Goal: Information Seeking & Learning: Learn about a topic

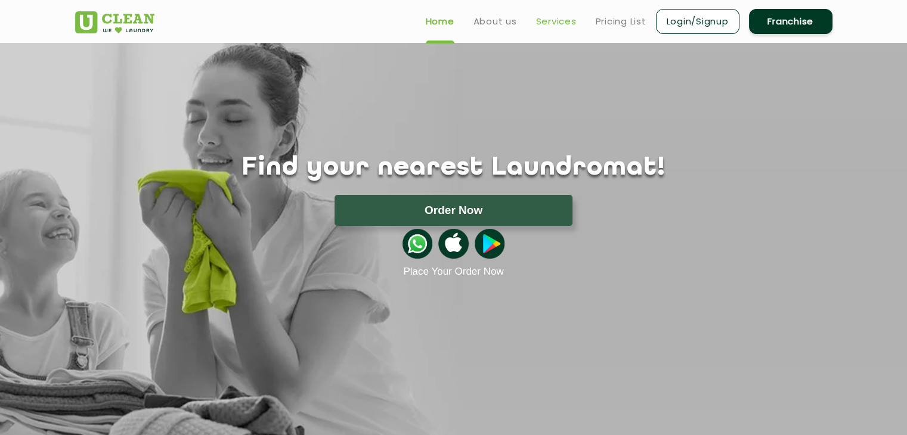
click at [563, 23] on link "Services" at bounding box center [556, 21] width 41 height 14
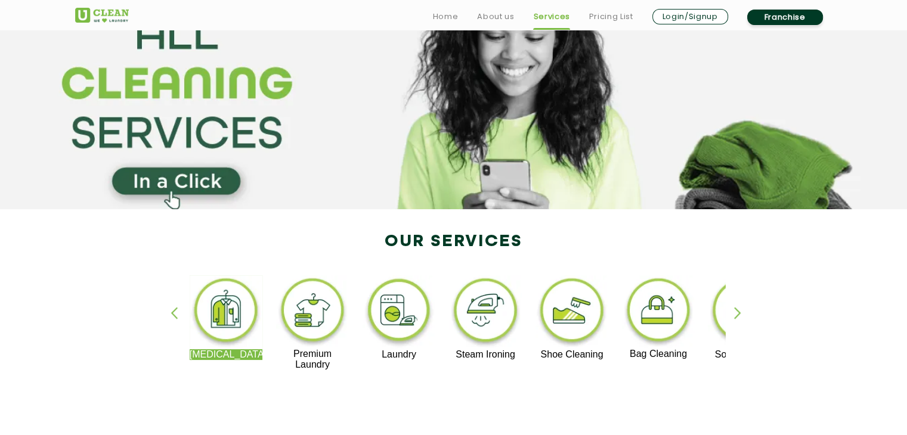
scroll to position [95, 0]
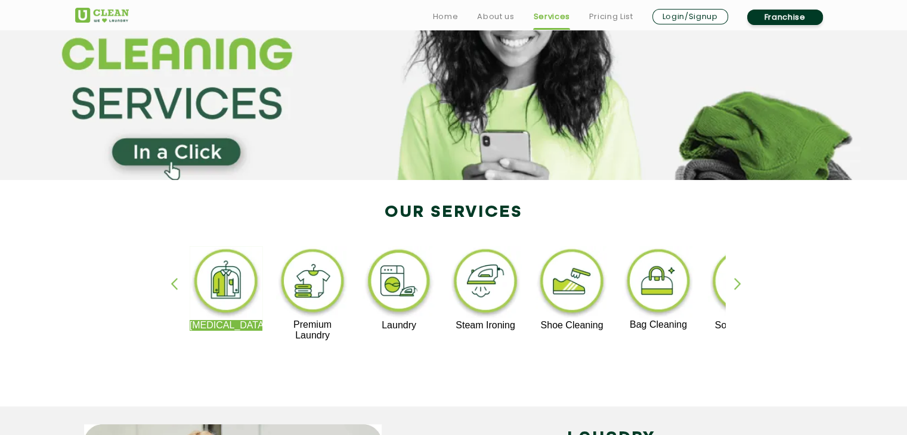
click at [737, 285] on div "button" at bounding box center [743, 294] width 18 height 33
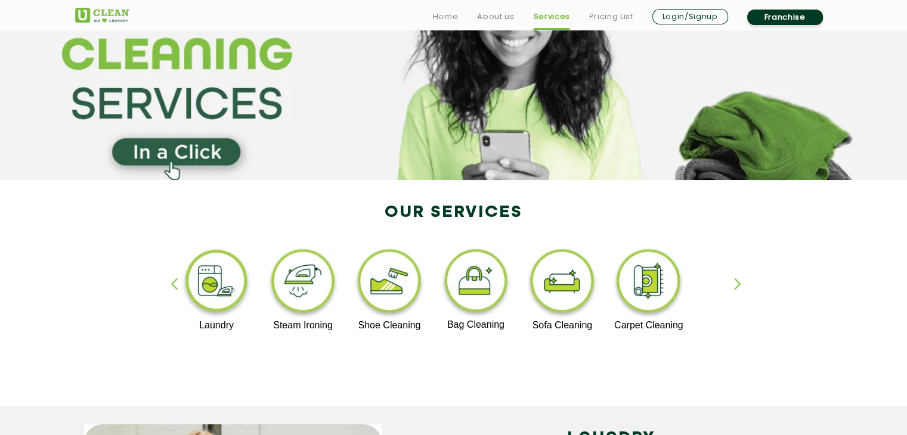
click at [737, 285] on div "button" at bounding box center [743, 294] width 18 height 33
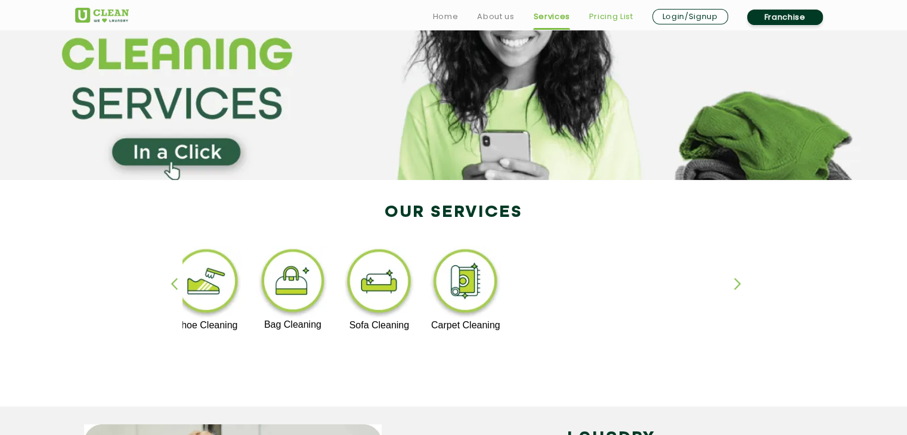
click at [600, 20] on link "Pricing List" at bounding box center [611, 17] width 44 height 14
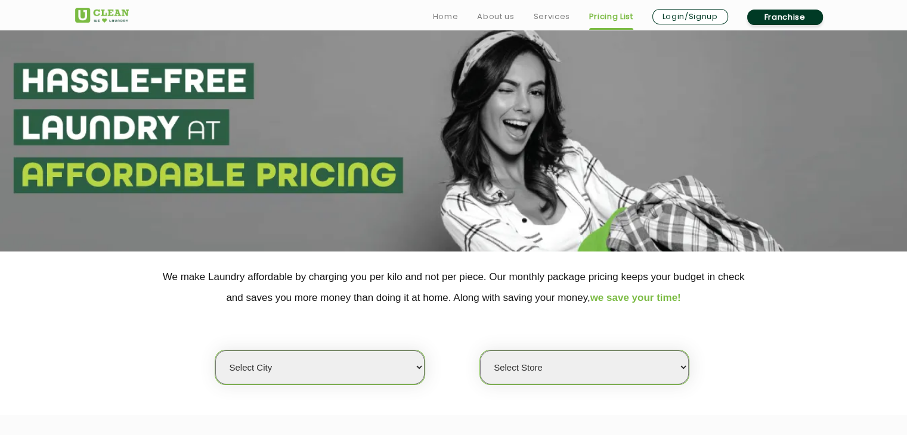
scroll to position [72, 0]
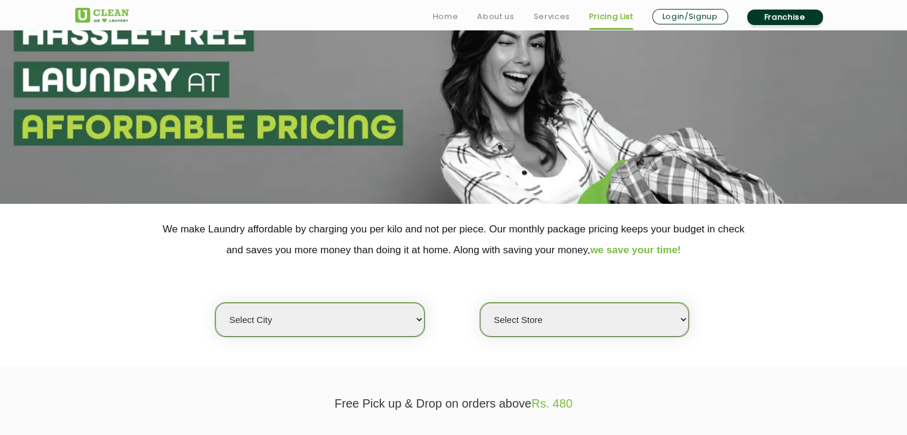
click at [394, 326] on select "Select city [GEOGRAPHIC_DATA] [GEOGRAPHIC_DATA] [GEOGRAPHIC_DATA] [GEOGRAPHIC_D…" at bounding box center [319, 320] width 209 height 34
select select "36"
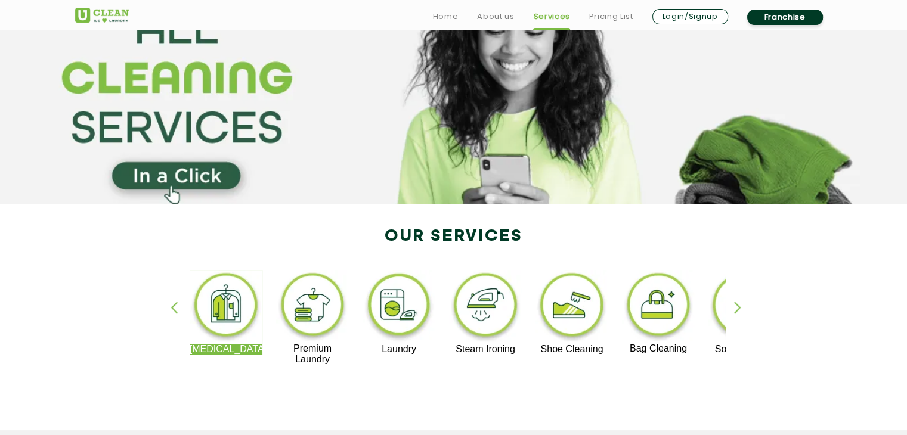
scroll to position [95, 0]
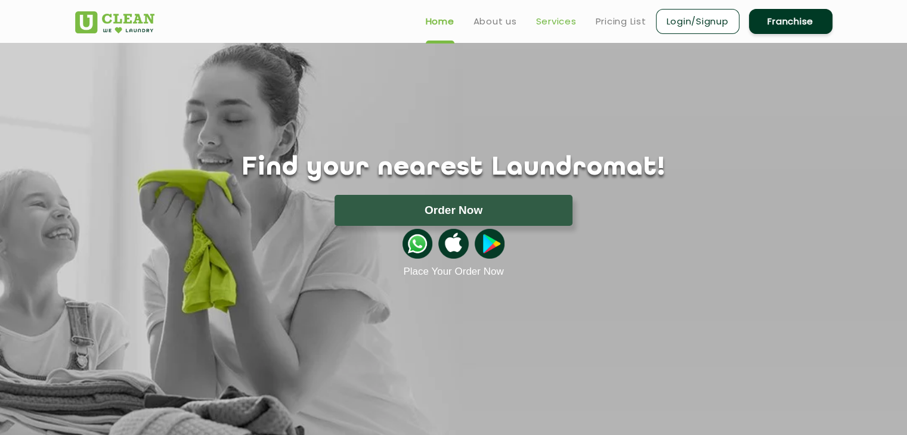
click at [562, 22] on link "Services" at bounding box center [556, 21] width 41 height 14
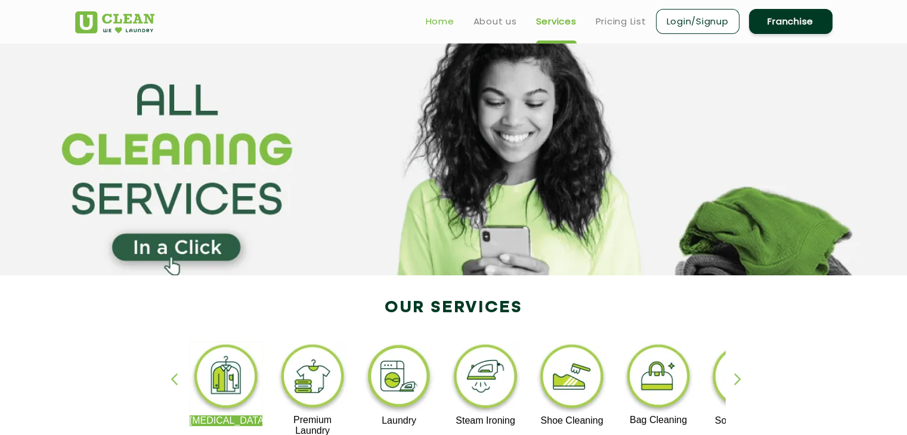
click at [441, 26] on link "Home" at bounding box center [440, 21] width 29 height 14
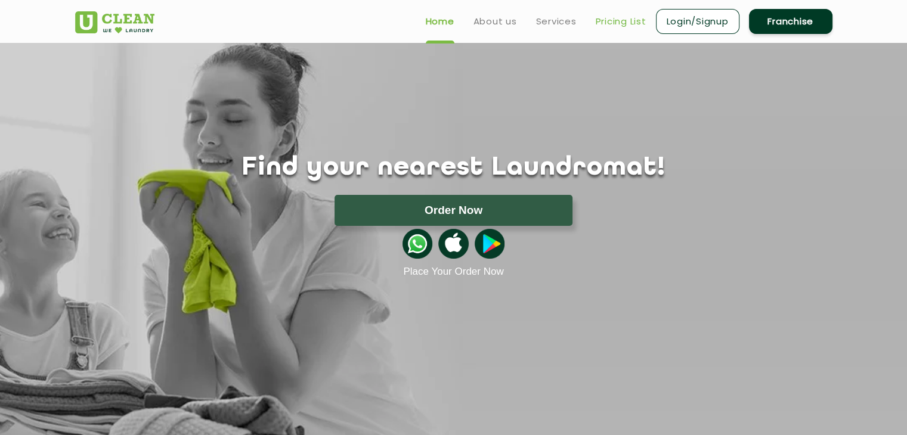
click at [620, 24] on link "Pricing List" at bounding box center [621, 21] width 51 height 14
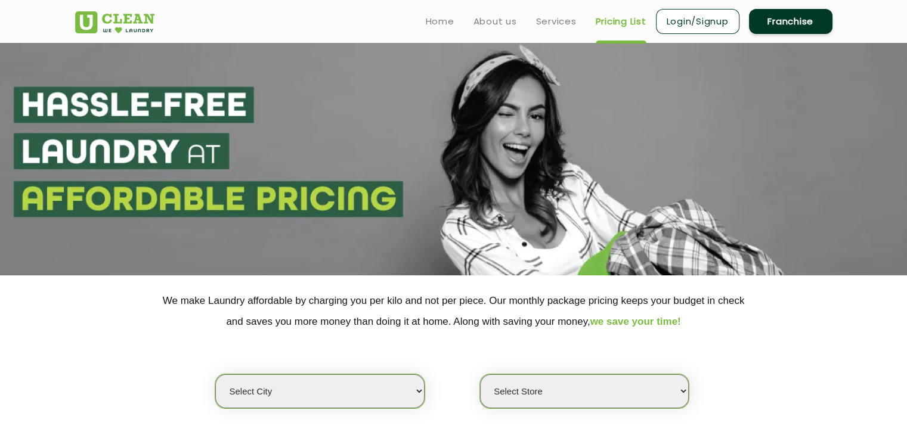
click at [620, 24] on link "Pricing List" at bounding box center [621, 21] width 51 height 14
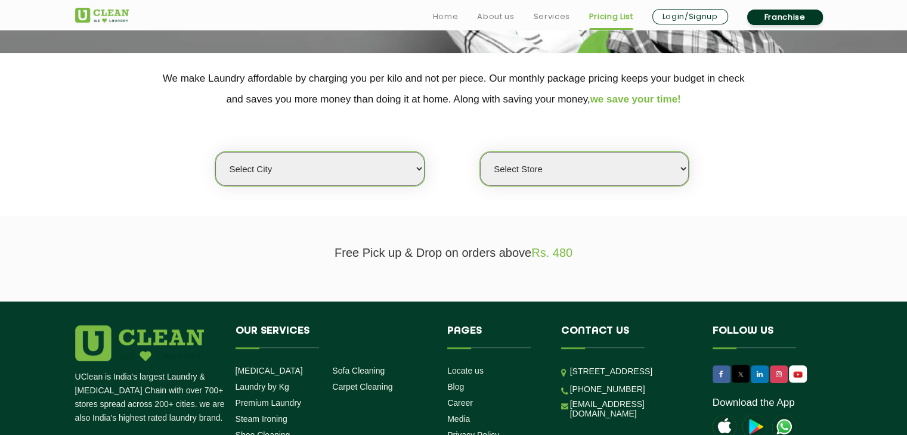
scroll to position [262, 0]
